Goal: Task Accomplishment & Management: Complete application form

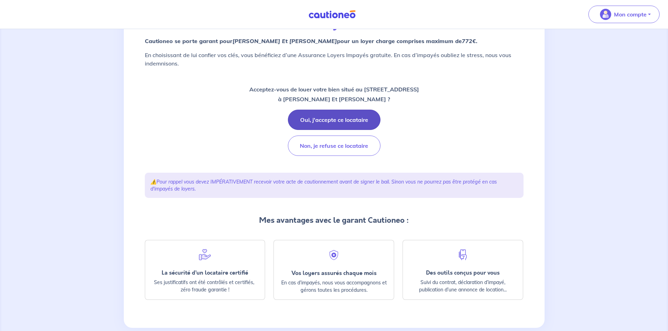
scroll to position [70, 0]
click at [349, 114] on button "Oui, j'accepte ce locataire" at bounding box center [334, 119] width 93 height 20
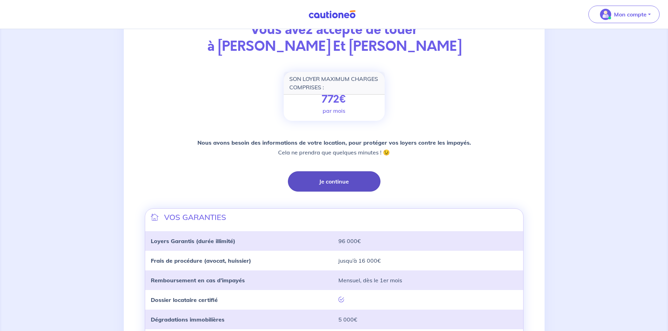
scroll to position [70, 0]
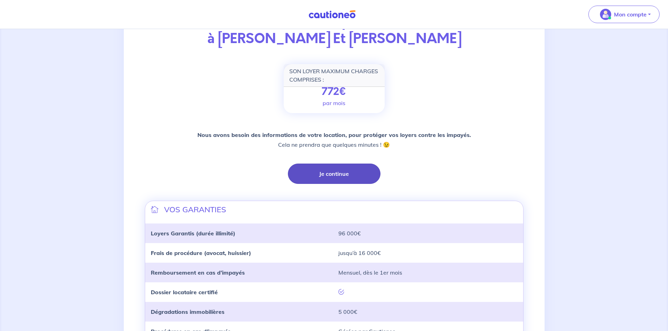
click at [342, 171] on button "Je continue" at bounding box center [334, 174] width 93 height 20
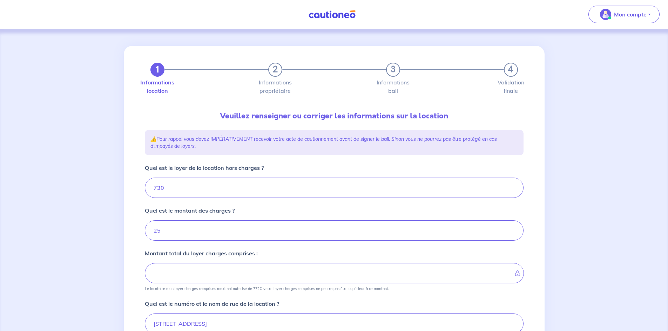
type input "755"
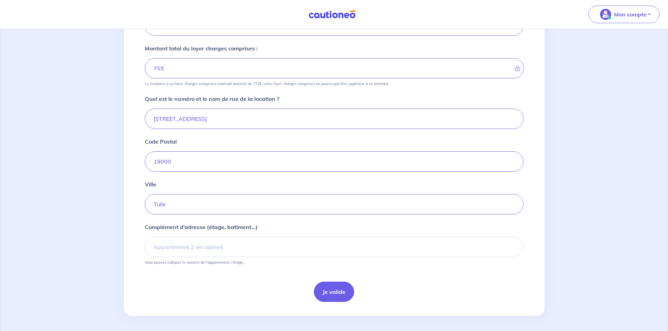
scroll to position [207, 0]
click at [312, 287] on div "Je valide" at bounding box center [334, 290] width 379 height 20
click at [319, 289] on button "Je valide" at bounding box center [334, 290] width 40 height 20
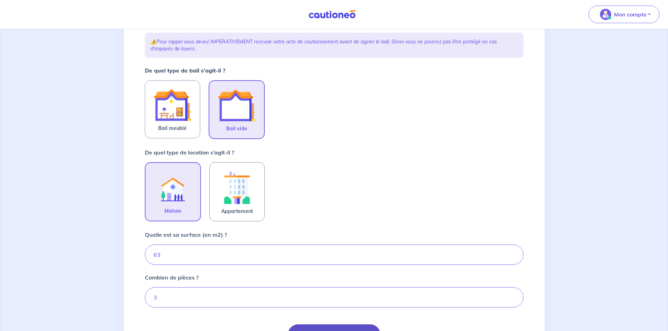
scroll to position [168, 0]
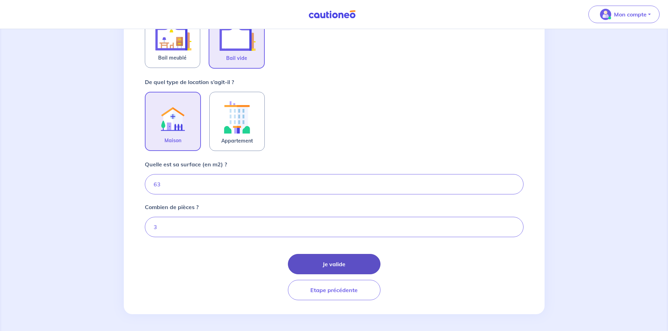
click at [345, 274] on button "Je valide" at bounding box center [334, 264] width 93 height 20
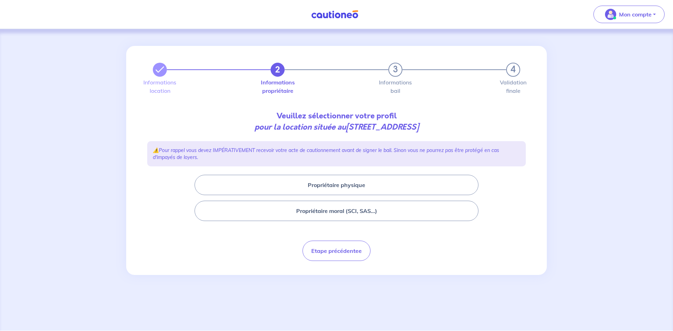
drag, startPoint x: 462, startPoint y: 128, endPoint x: 131, endPoint y: 52, distance: 339.5
click at [225, 82] on div "2 3 4 Informations location Informations propriétaire Informations bail Validat…" at bounding box center [336, 158] width 387 height 224
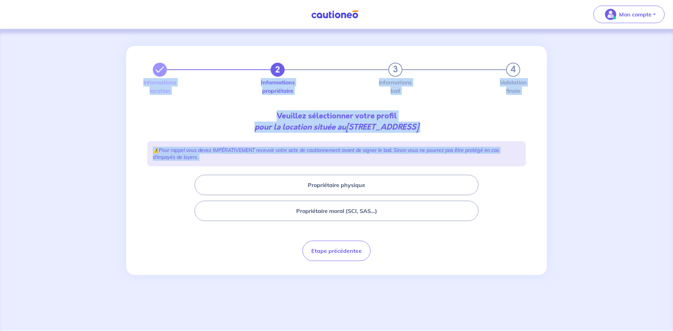
drag, startPoint x: 106, startPoint y: 50, endPoint x: 527, endPoint y: 242, distance: 462.8
click at [527, 239] on div "2 3 4 Informations location Informations propriétaire Informations bail Validat…" at bounding box center [336, 180] width 673 height 302
click at [510, 266] on div "2 3 4 Informations location Informations propriétaire Informations bail Validat…" at bounding box center [336, 158] width 387 height 224
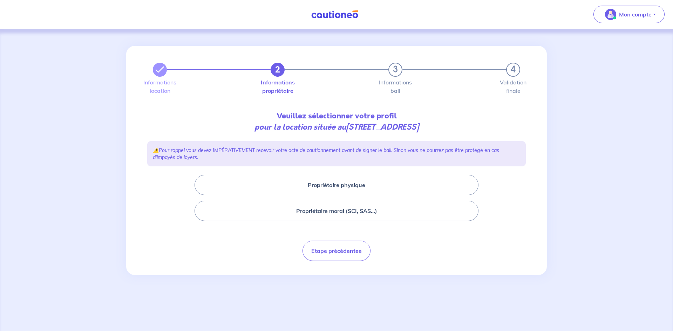
drag, startPoint x: 510, startPoint y: 266, endPoint x: 130, endPoint y: 48, distance: 438.3
click at [156, 53] on div "2 3 4 Informations location Informations propriétaire Informations bail Validat…" at bounding box center [336, 158] width 387 height 224
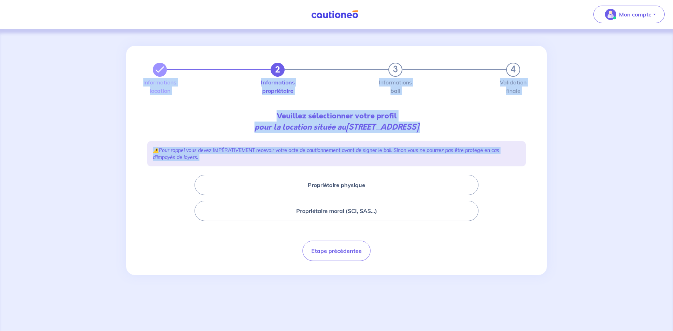
drag, startPoint x: 201, startPoint y: 72, endPoint x: 642, endPoint y: 217, distance: 464.8
click at [642, 217] on div "2 3 4 Informations location Informations propriétaire Informations bail Validat…" at bounding box center [336, 180] width 673 height 302
click at [518, 257] on div "Etape précédentee" at bounding box center [336, 251] width 379 height 20
click at [458, 129] on p "Veuillez sélectionner votre profil pour la location située au [STREET_ADDRESS]" at bounding box center [336, 121] width 379 height 22
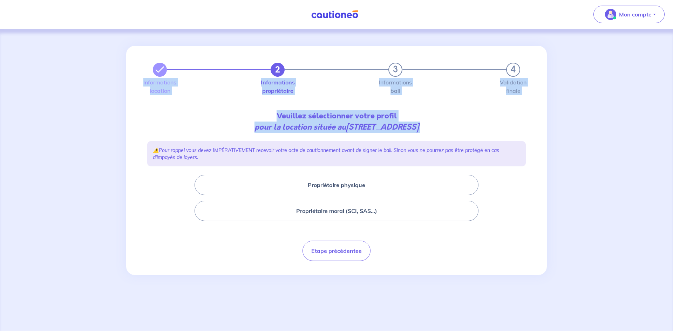
drag, startPoint x: 458, startPoint y: 129, endPoint x: 71, endPoint y: 34, distance: 398.8
click at [80, 33] on div "2 3 4 Informations location Informations propriétaire Informations bail Validat…" at bounding box center [336, 180] width 673 height 302
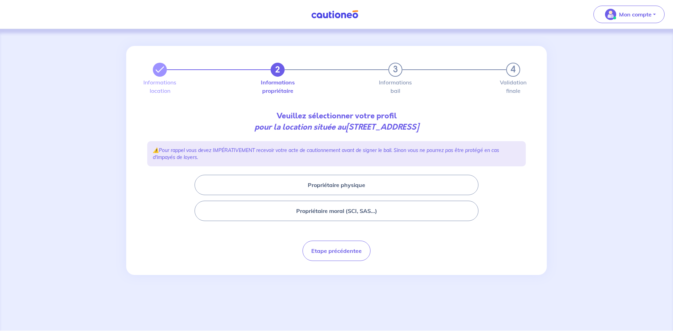
click at [93, 35] on div "2 3 4 Informations location Informations propriétaire Informations bail Validat…" at bounding box center [336, 180] width 673 height 302
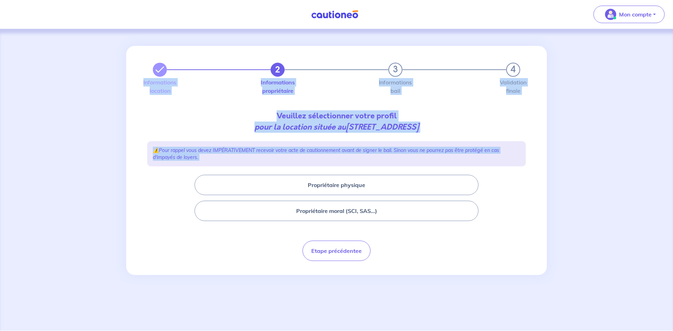
drag, startPoint x: 188, startPoint y: 87, endPoint x: 492, endPoint y: 186, distance: 320.2
click at [491, 184] on div "2 3 4 Informations location Informations propriétaire Informations bail Validat…" at bounding box center [336, 160] width 421 height 229
click at [511, 246] on div "Etape précédentee" at bounding box center [336, 251] width 379 height 20
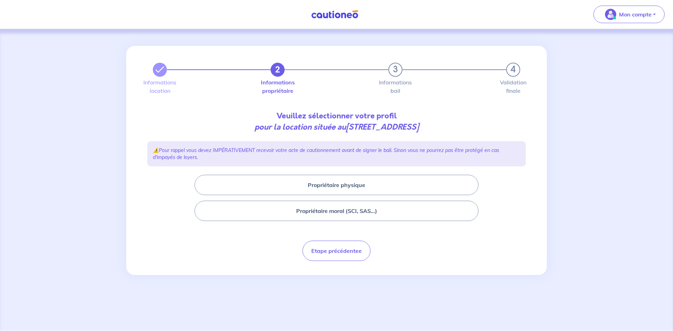
drag, startPoint x: 504, startPoint y: 246, endPoint x: 127, endPoint y: 62, distance: 419.6
click at [149, 67] on div "2 3 4 Informations location Informations propriétaire Informations bail Validat…" at bounding box center [336, 158] width 387 height 224
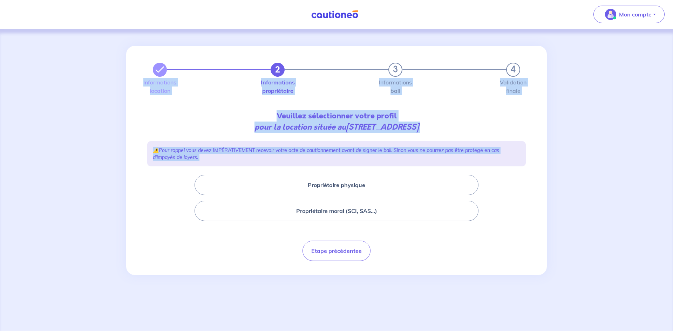
drag, startPoint x: 157, startPoint y: 70, endPoint x: 508, endPoint y: 228, distance: 384.8
click at [508, 191] on div "2 3 4 Informations location Informations propriétaire Informations bail Validat…" at bounding box center [336, 160] width 421 height 229
click at [508, 229] on div "2 3 4 Informations location Informations propriétaire Informations bail Validat…" at bounding box center [336, 158] width 387 height 224
